Goal: Information Seeking & Learning: Learn about a topic

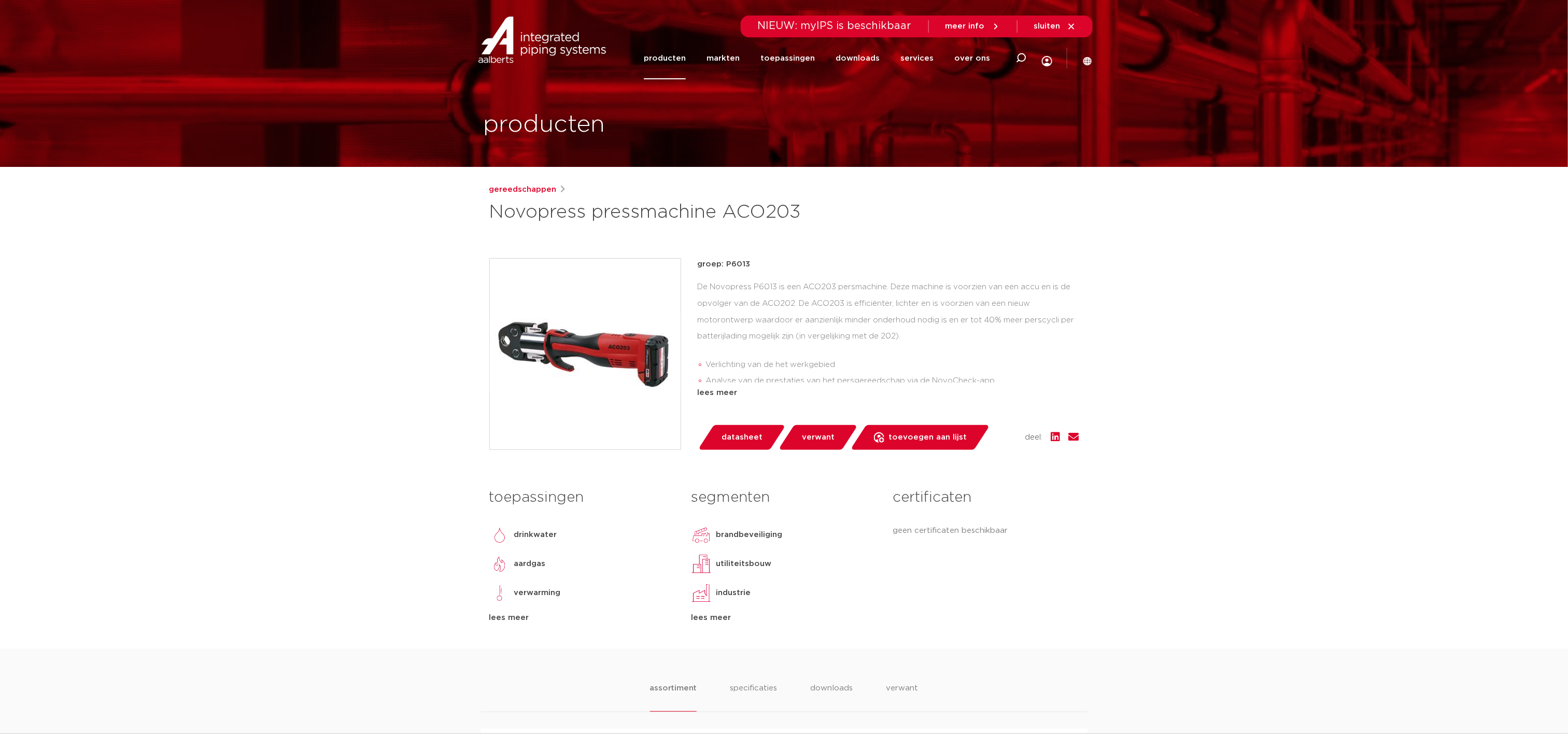
click at [624, 355] on img at bounding box center [585, 354] width 191 height 191
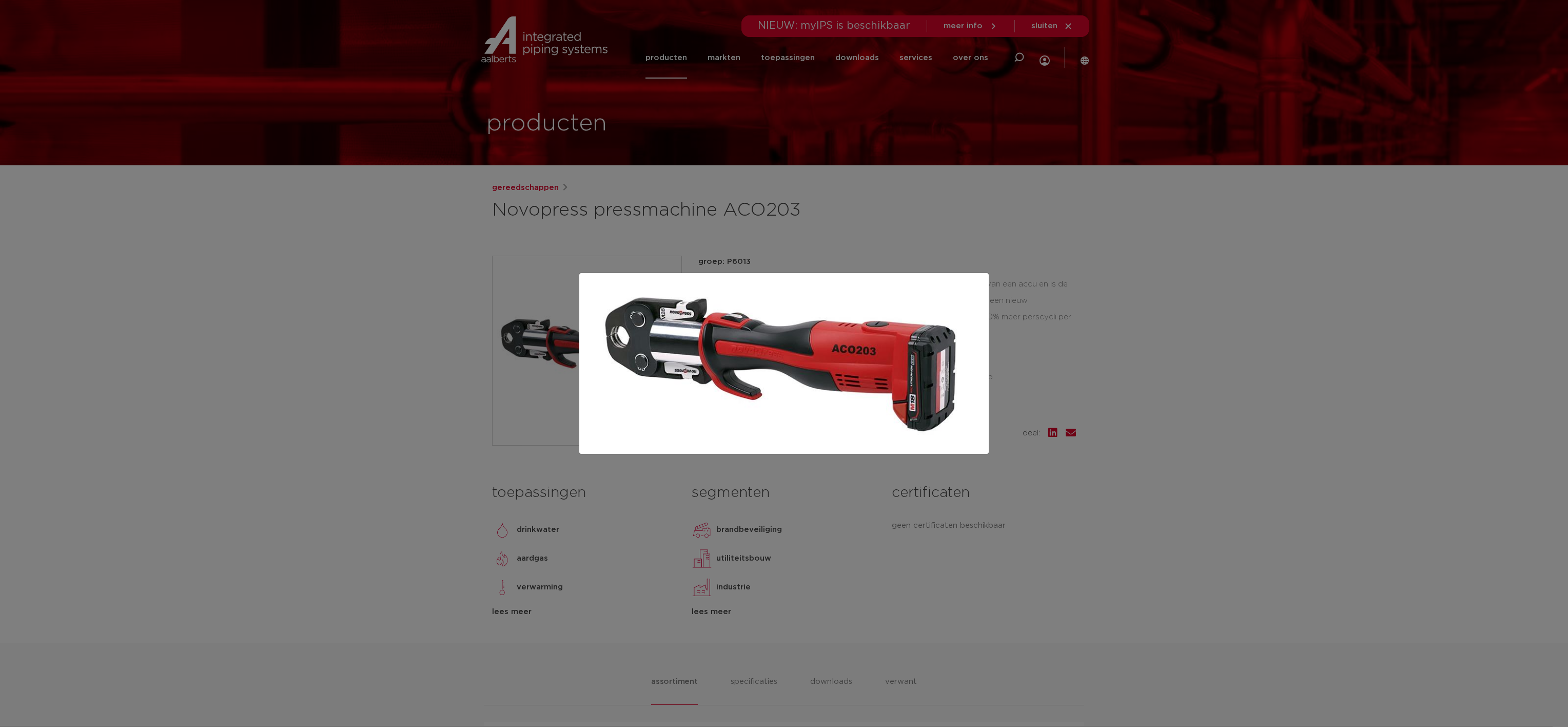
click at [1248, 377] on div at bounding box center [784, 364] width 1568 height 727
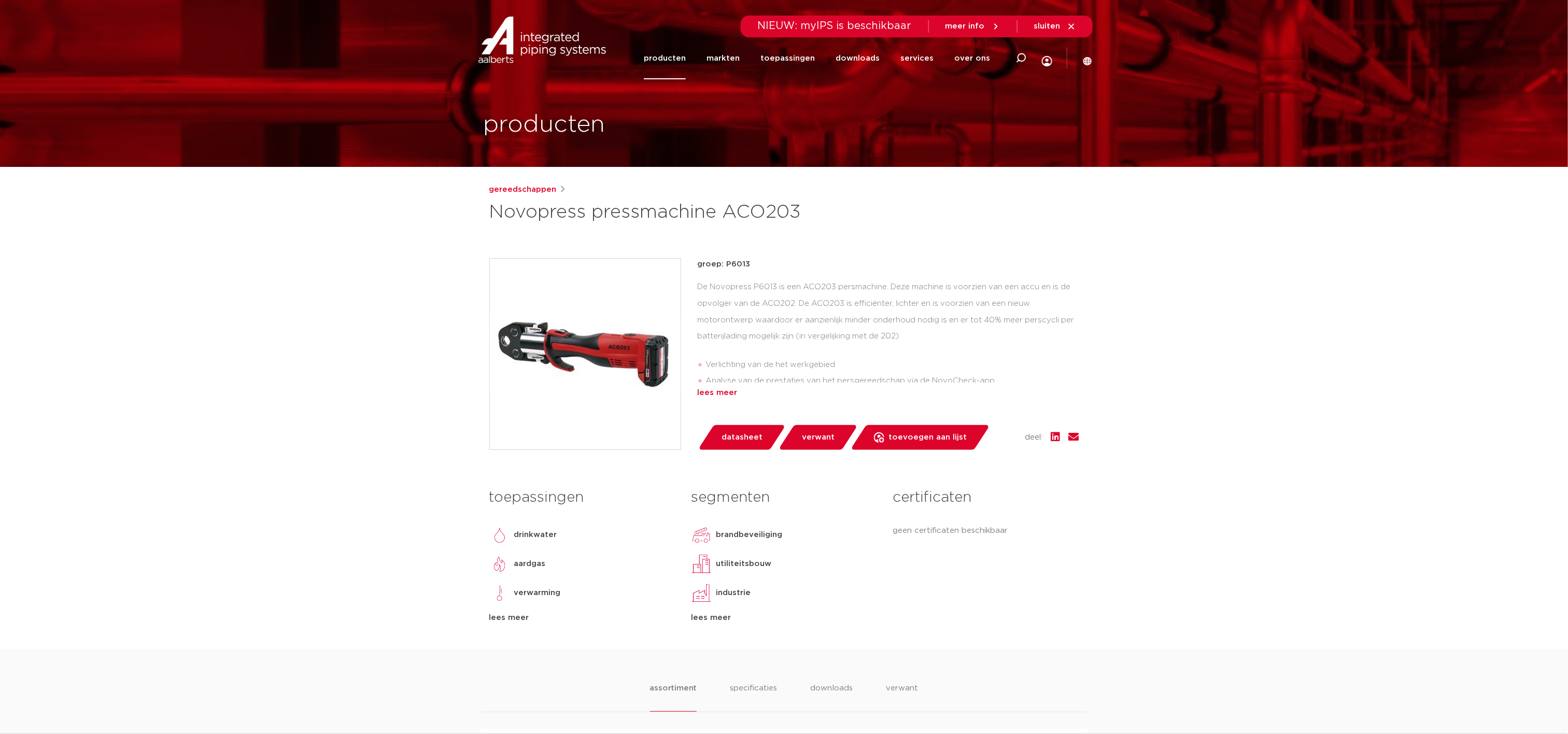
click at [709, 393] on div "lees meer" at bounding box center [889, 393] width 381 height 12
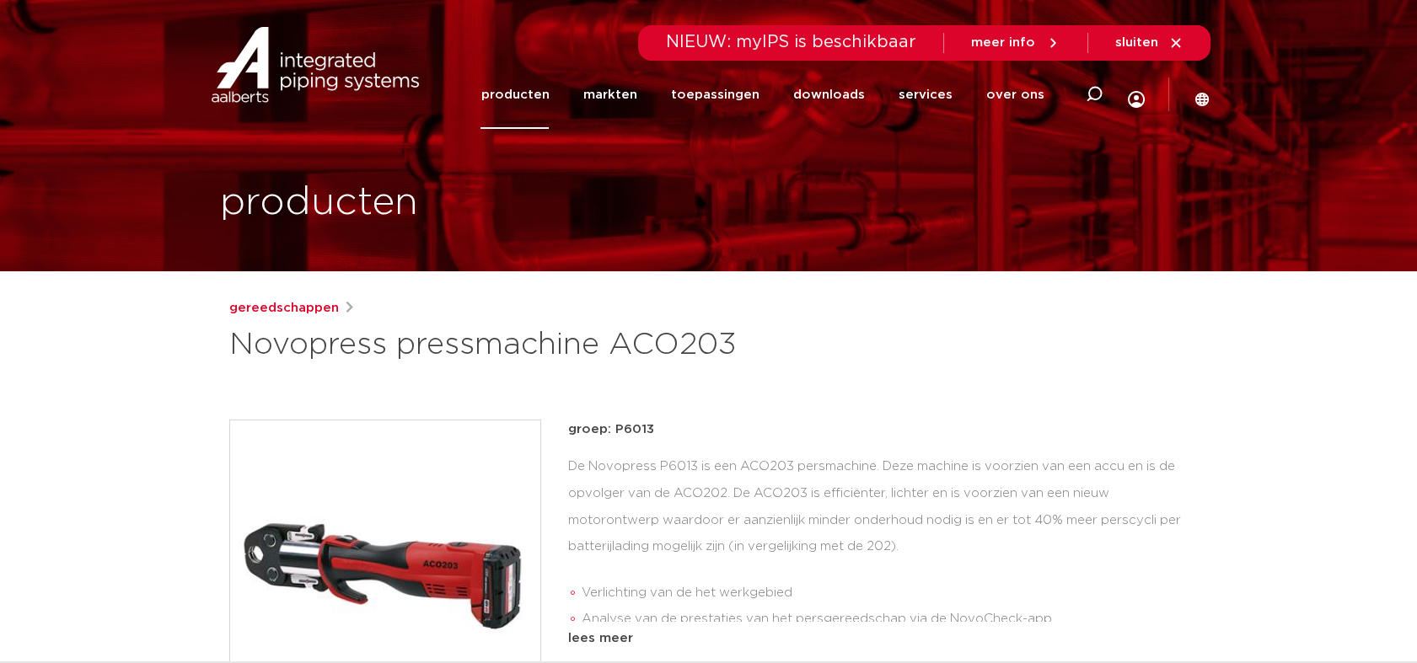
click at [549, 88] on link "producten" at bounding box center [514, 95] width 68 height 68
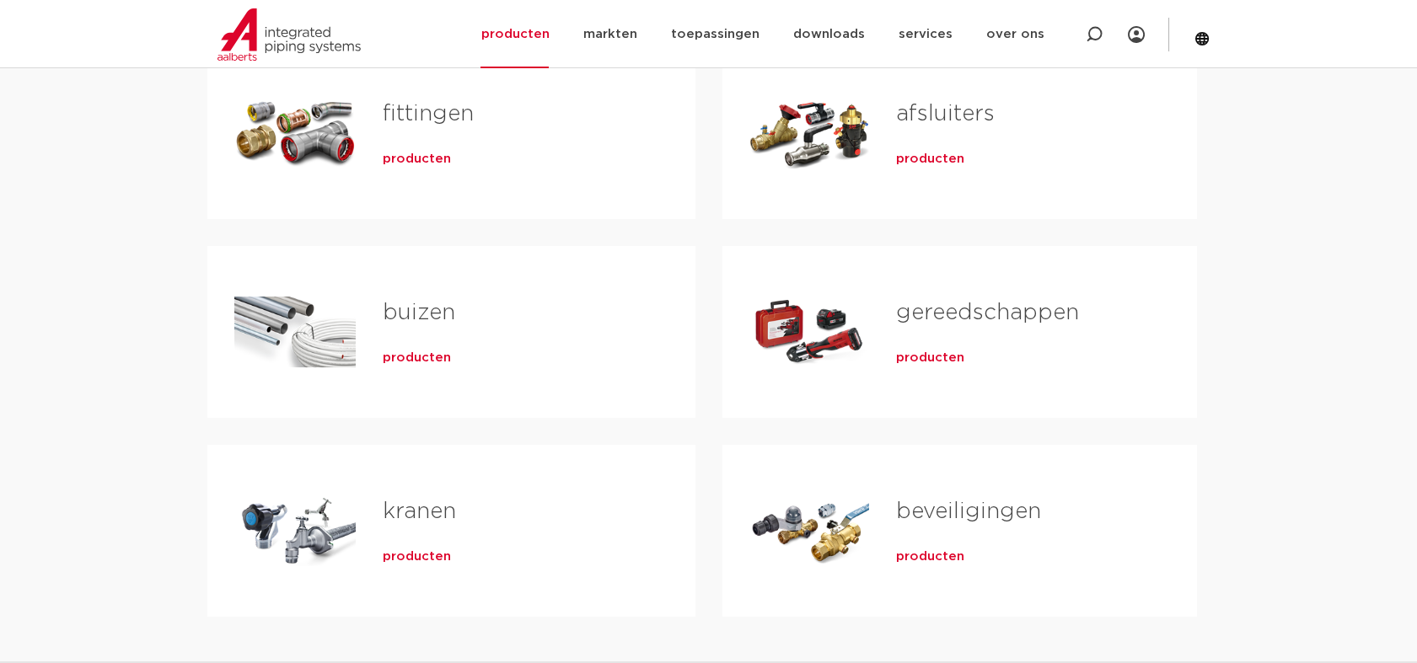
scroll to position [374, 0]
click at [976, 315] on link "gereedschappen" at bounding box center [987, 312] width 183 height 22
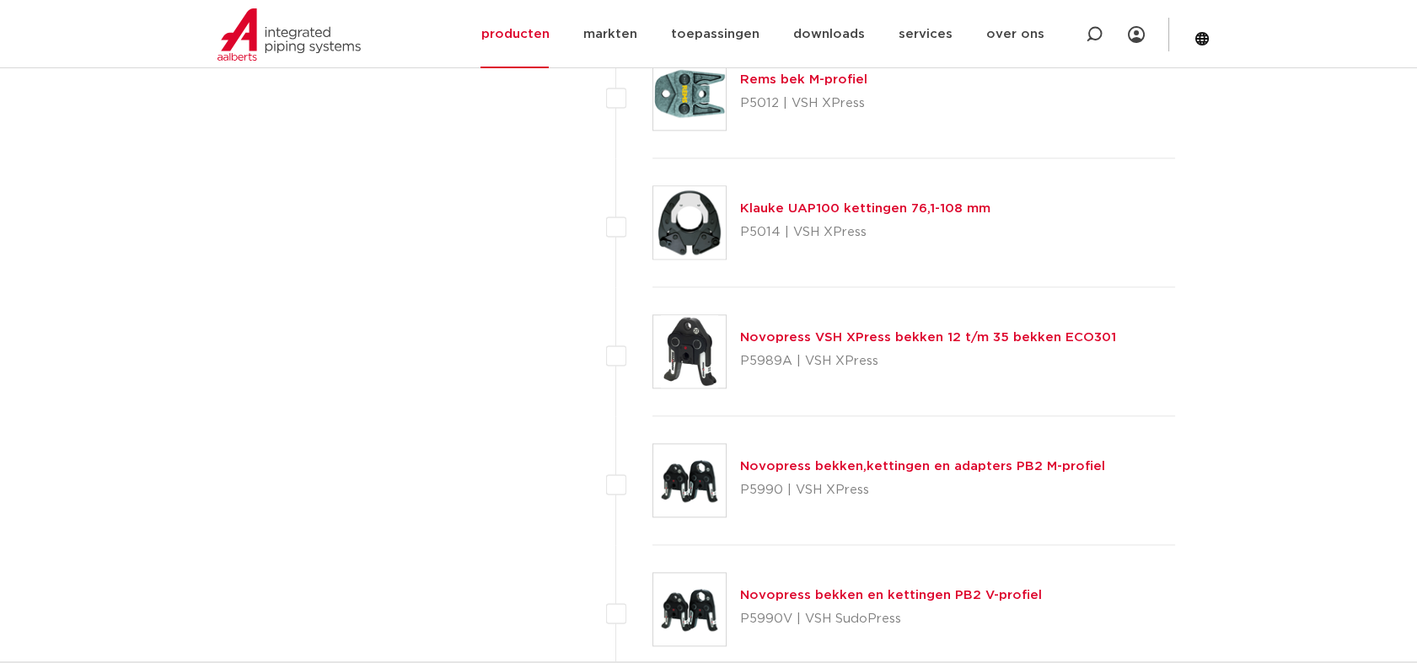
scroll to position [4814, 0]
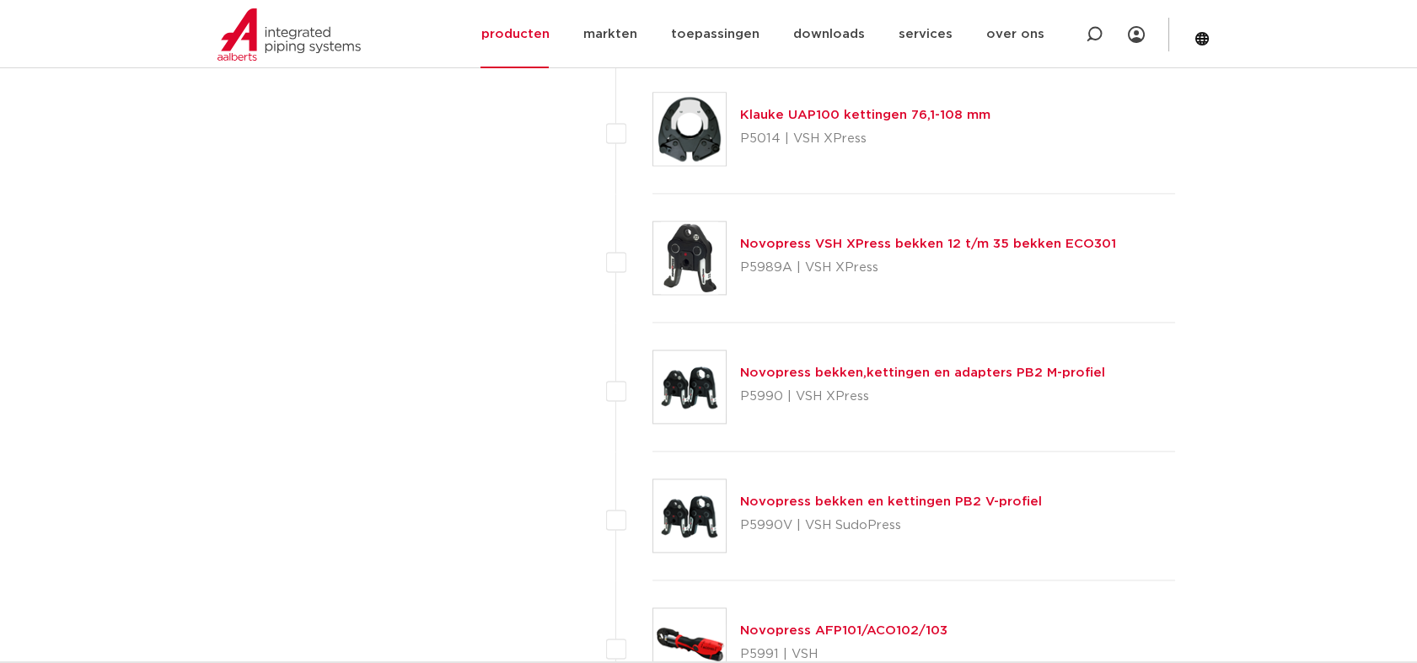
click at [796, 502] on link "Novopress bekken en kettingen PB2 V-profiel" at bounding box center [891, 502] width 302 height 13
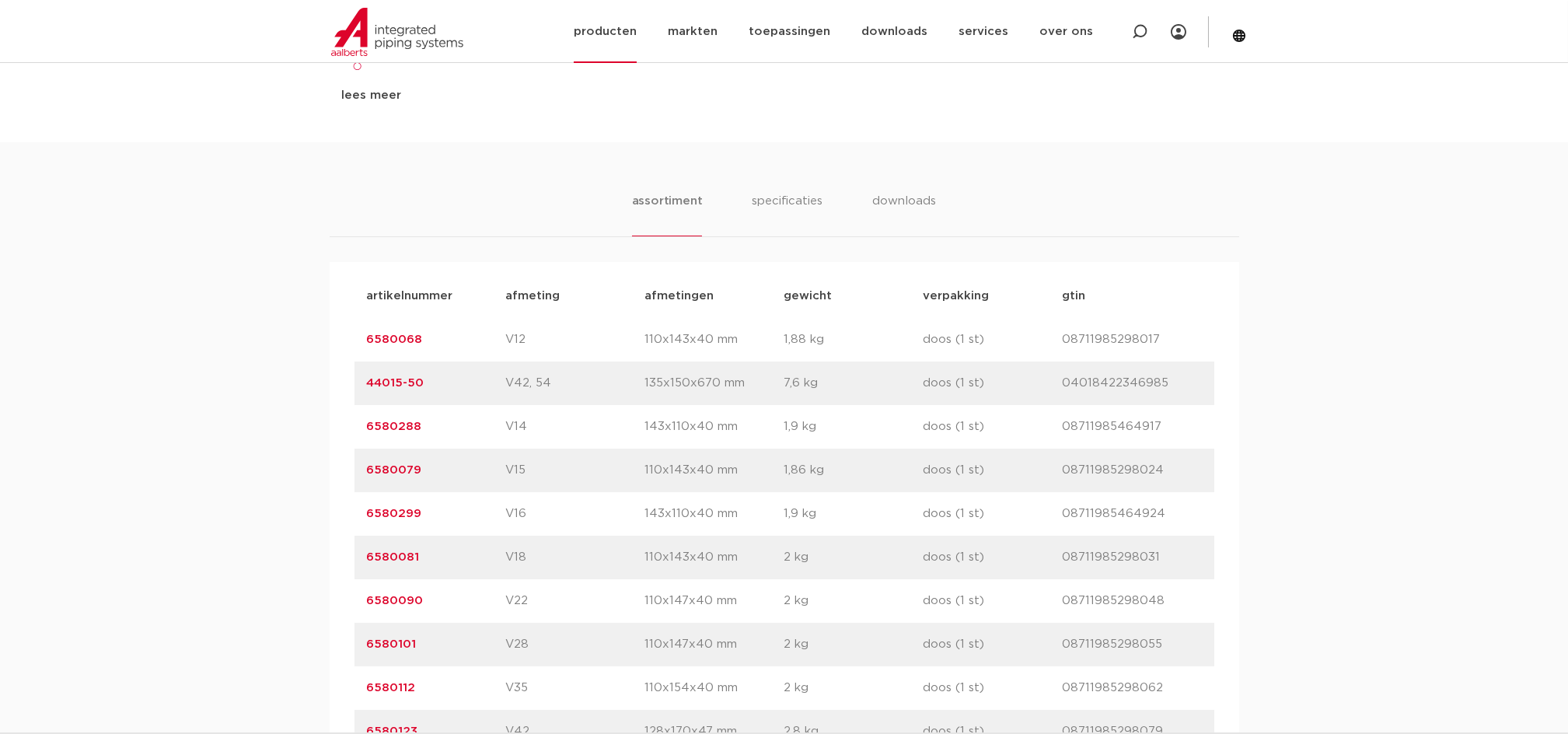
scroll to position [829, 0]
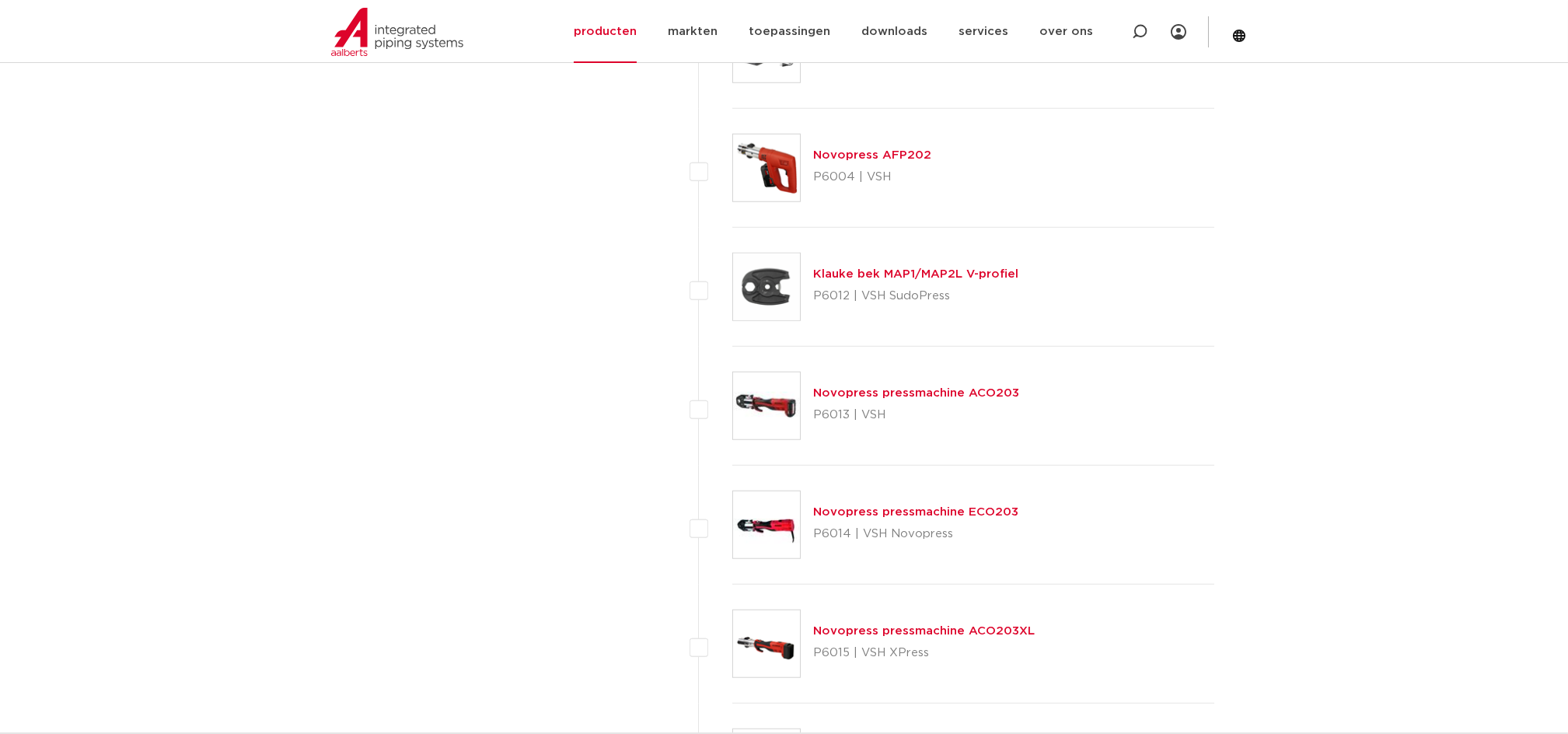
scroll to position [5687, 0]
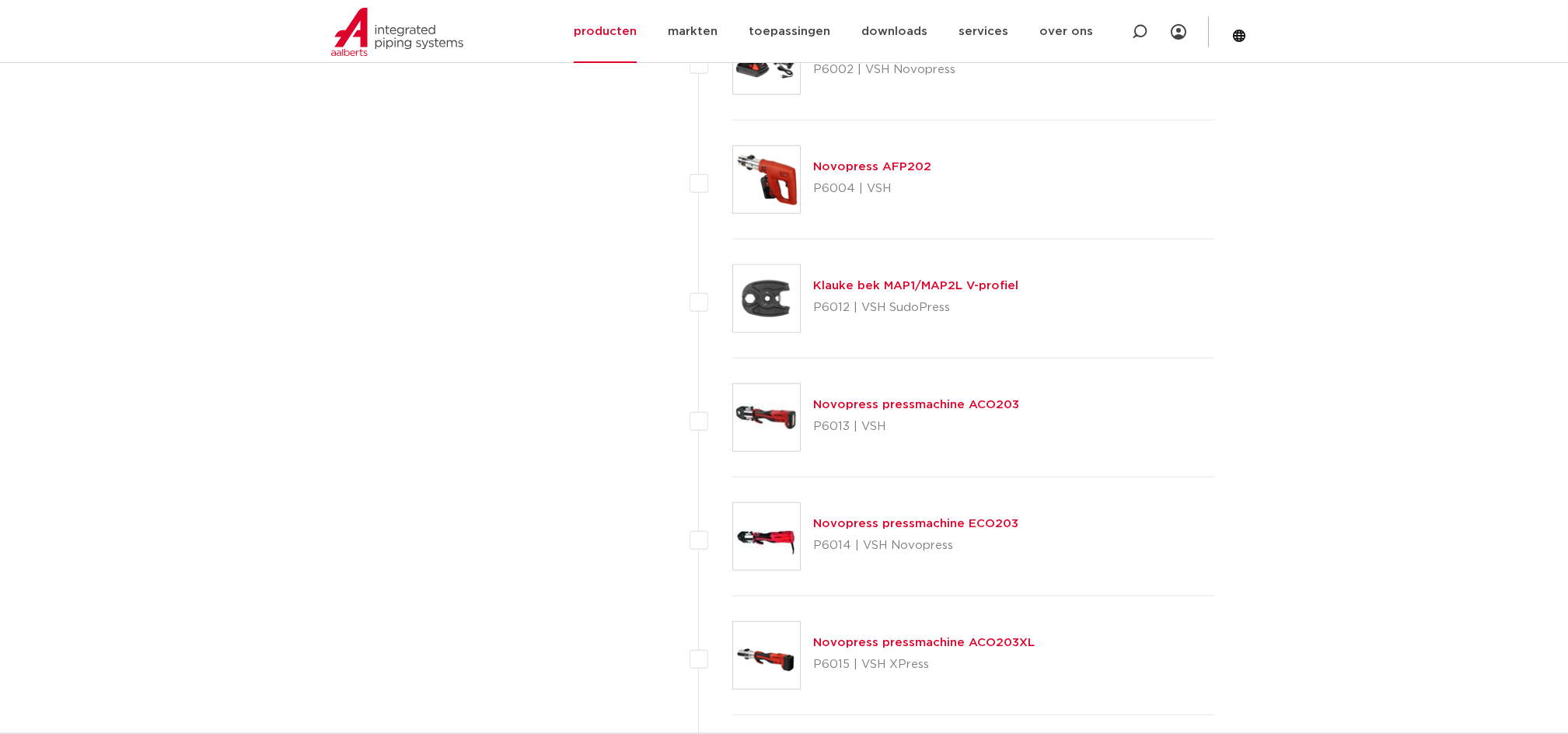
click at [873, 413] on div "Novopress pressmachine ACO203 P6013 | VSH" at bounding box center [916, 417] width 206 height 43
click at [881, 406] on link "Novopress pressmachine ACO203" at bounding box center [916, 404] width 206 height 12
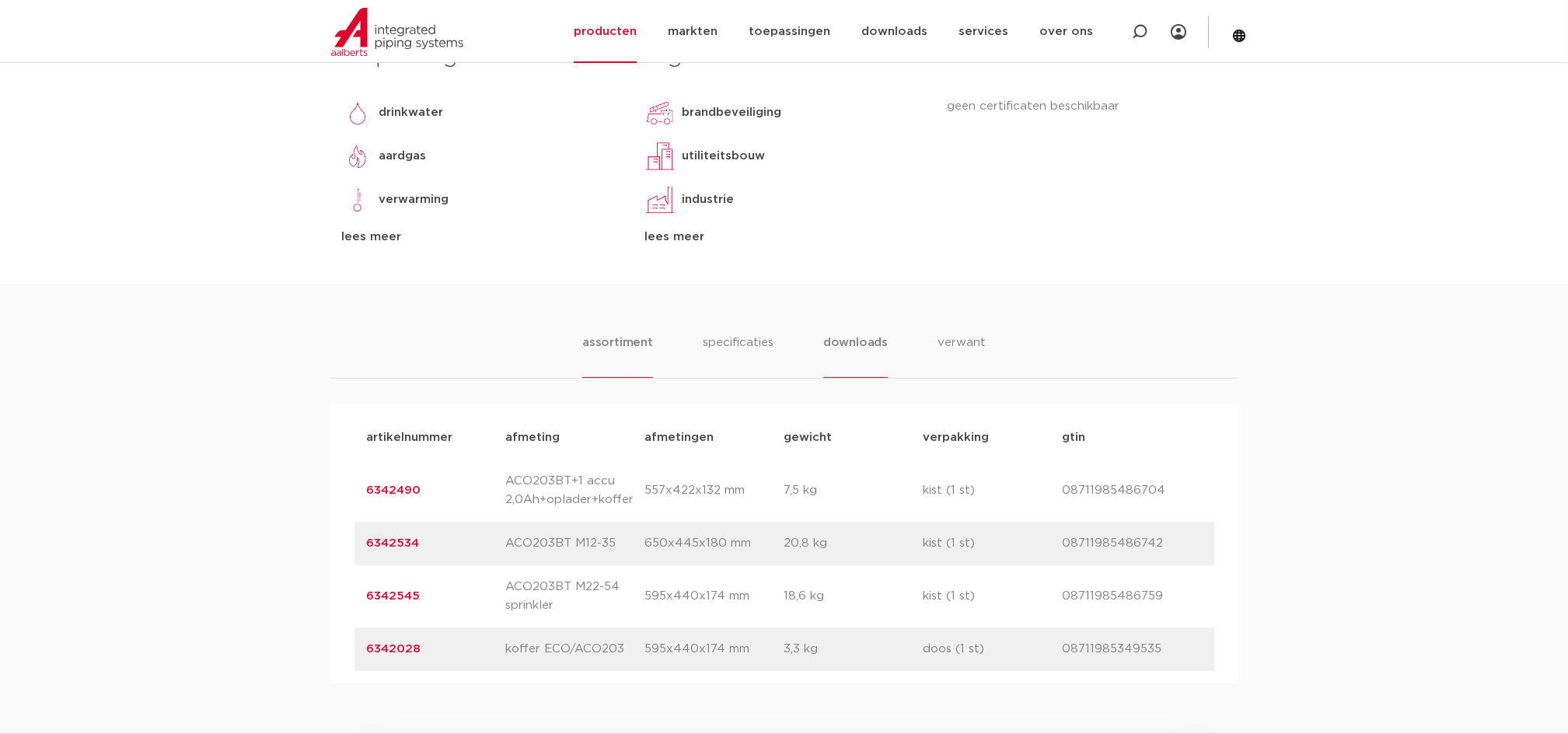
scroll to position [725, 0]
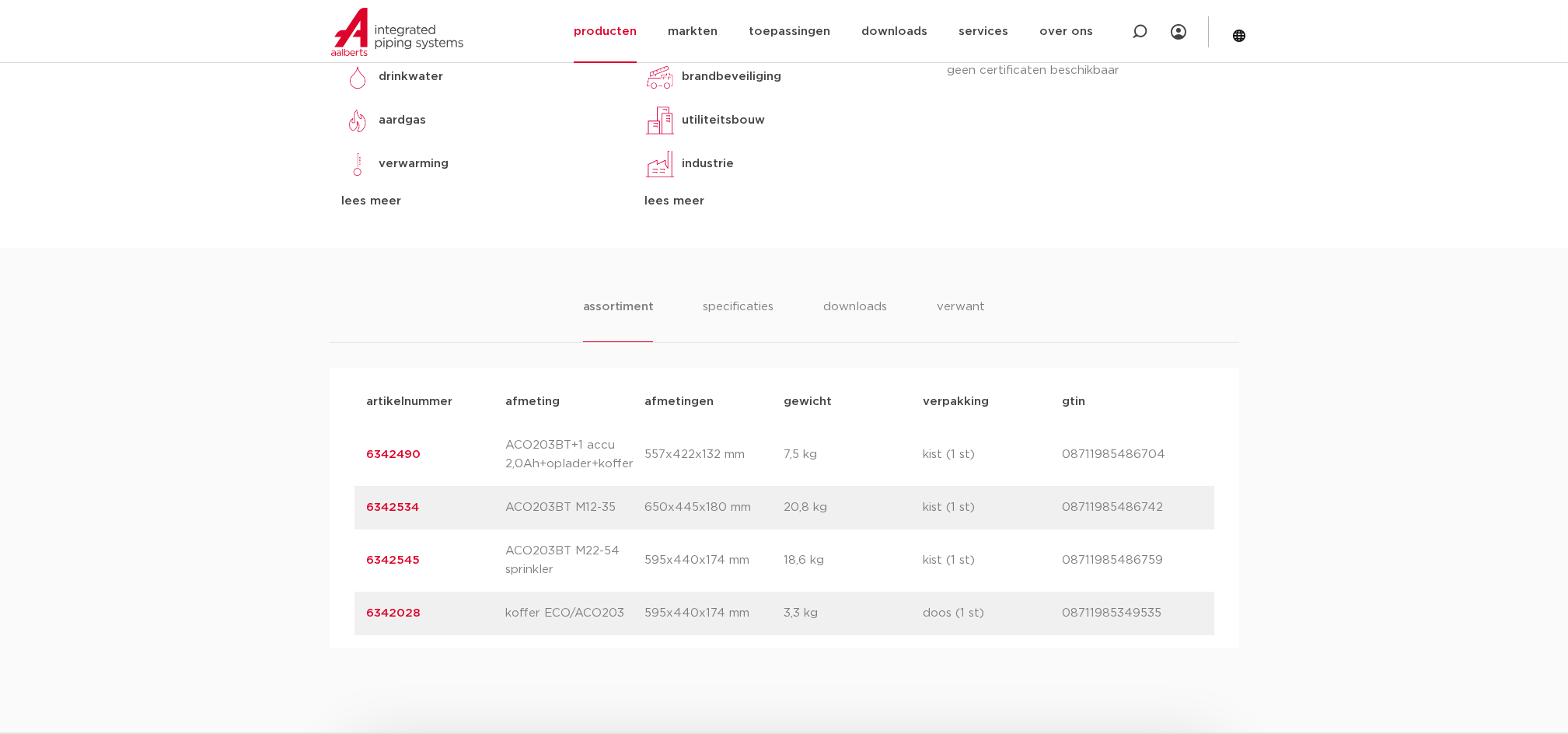
click at [408, 453] on link "6342490" at bounding box center [394, 454] width 54 height 12
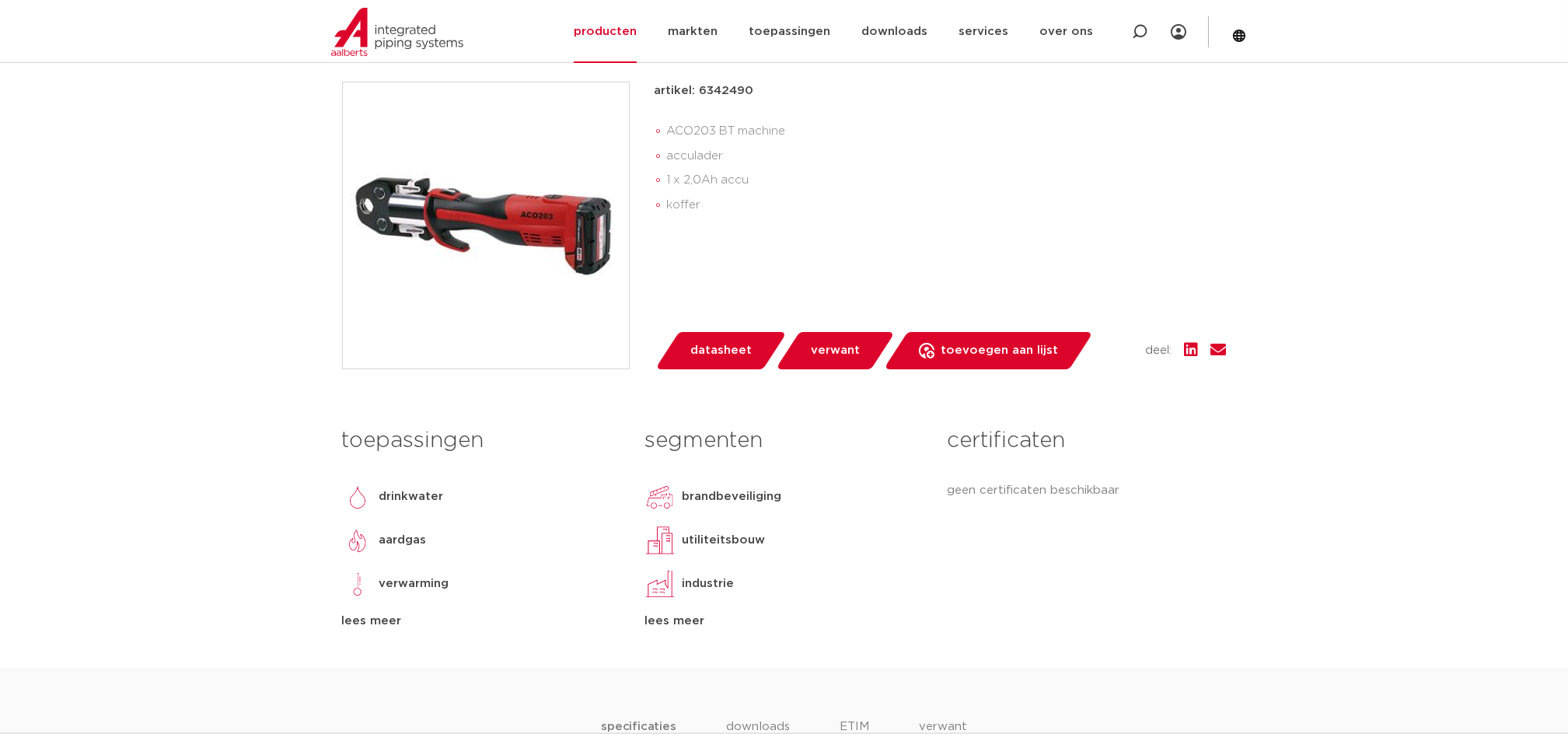
scroll to position [311, 0]
